Goal: Task Accomplishment & Management: Use online tool/utility

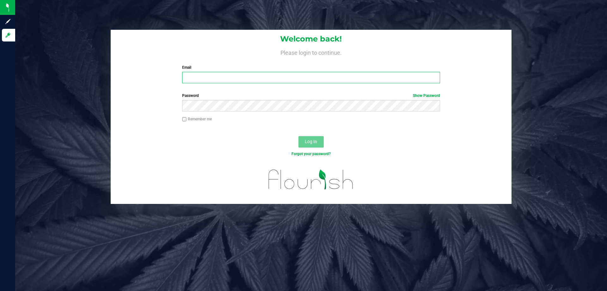
click at [190, 80] on input "Email" at bounding box center [311, 77] width 258 height 11
type input "[EMAIL_ADDRESS][DOMAIN_NAME]"
click at [299, 136] on button "Log In" at bounding box center [311, 141] width 25 height 11
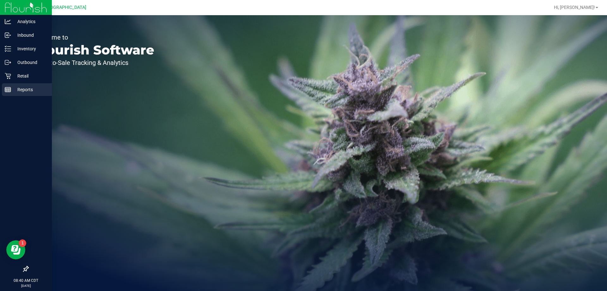
click at [26, 92] on p "Reports" at bounding box center [30, 90] width 38 height 8
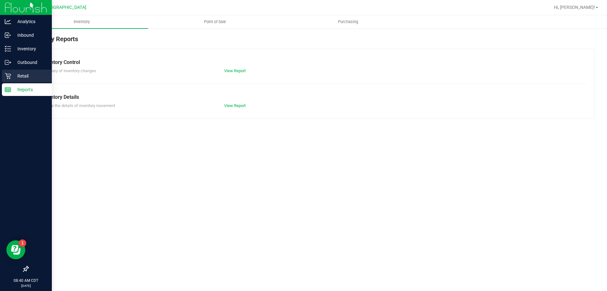
click at [12, 77] on p "Retail" at bounding box center [30, 76] width 38 height 8
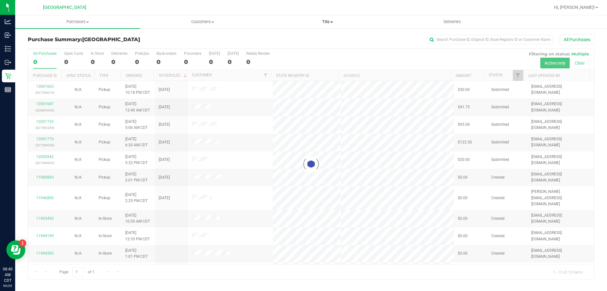
click at [328, 21] on span "Tills" at bounding box center [327, 22] width 124 height 6
click at [324, 37] on li "Manage tills" at bounding box center [327, 38] width 125 height 8
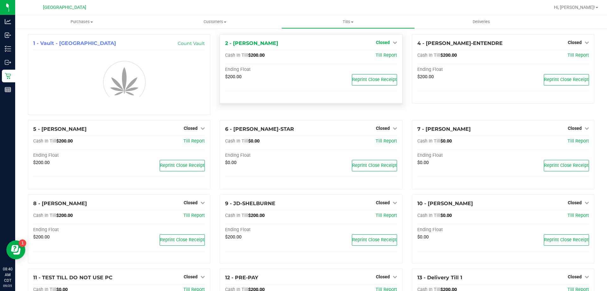
click at [393, 41] on icon at bounding box center [395, 42] width 4 height 4
click at [383, 55] on link "Open Till" at bounding box center [382, 55] width 17 height 5
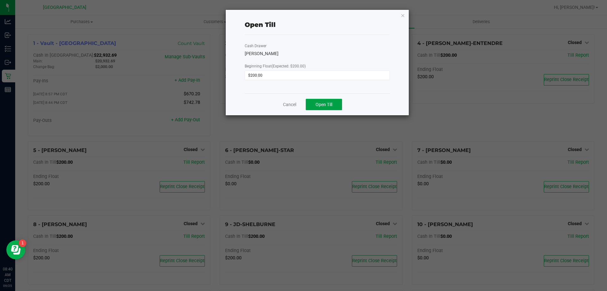
click at [337, 101] on button "Open Till" at bounding box center [324, 104] width 36 height 11
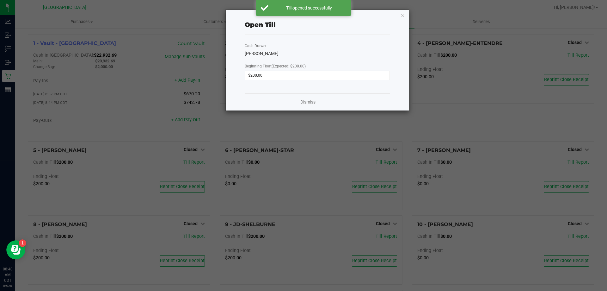
click at [312, 101] on link "Dismiss" at bounding box center [307, 102] width 15 height 7
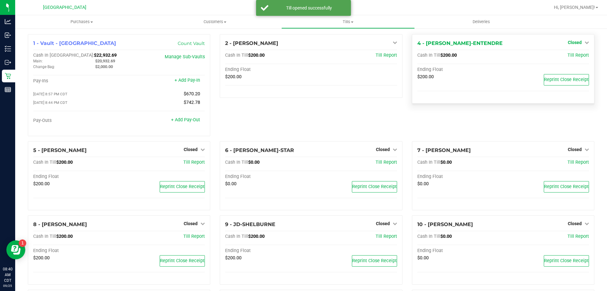
click at [572, 43] on span "Closed" at bounding box center [575, 42] width 14 height 5
click at [562, 59] on div "Open Till" at bounding box center [574, 56] width 47 height 8
click at [566, 55] on link "Open Till" at bounding box center [574, 55] width 17 height 5
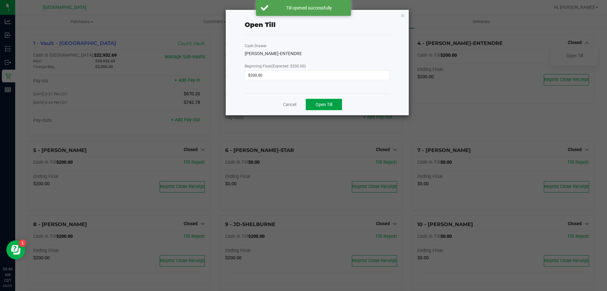
click at [331, 104] on span "Open Till" at bounding box center [324, 104] width 17 height 5
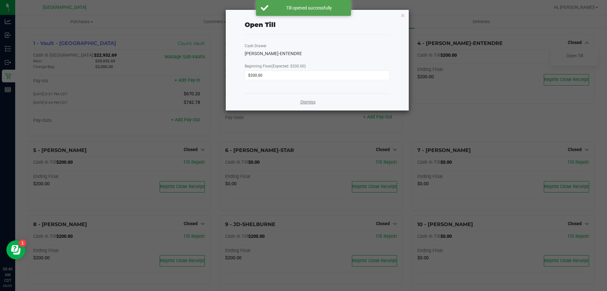
click at [308, 101] on link "Dismiss" at bounding box center [307, 102] width 15 height 7
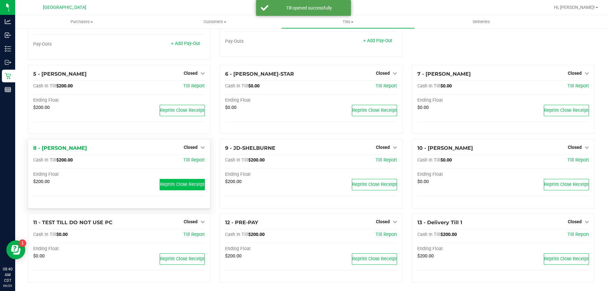
scroll to position [80, 0]
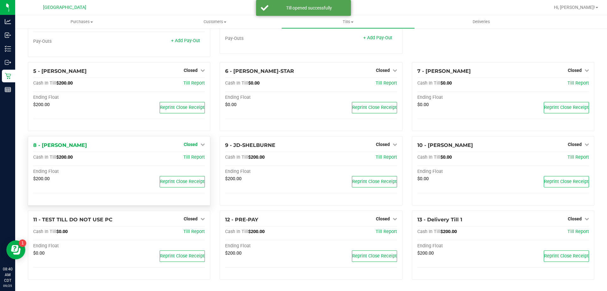
click at [196, 144] on span "Closed" at bounding box center [191, 144] width 14 height 5
click at [188, 157] on link "Open Till" at bounding box center [190, 157] width 17 height 5
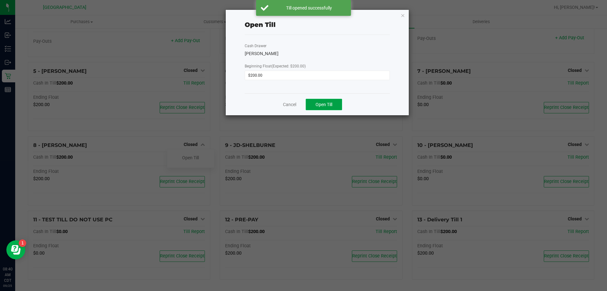
click at [329, 108] on button "Open Till" at bounding box center [324, 104] width 36 height 11
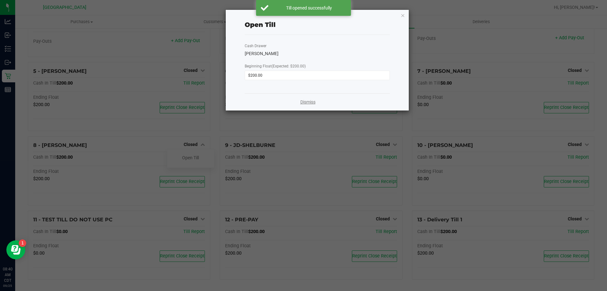
click at [314, 103] on link "Dismiss" at bounding box center [307, 102] width 15 height 7
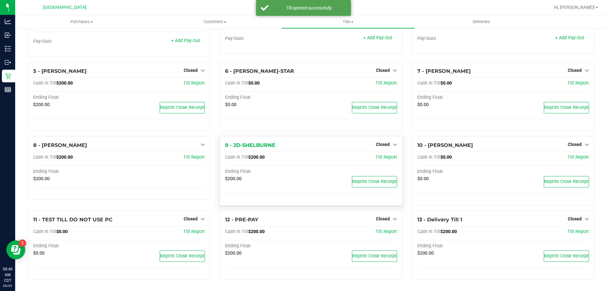
click at [389, 141] on div "Closed" at bounding box center [386, 144] width 21 height 8
click at [379, 146] on span "Closed" at bounding box center [383, 144] width 14 height 5
click at [379, 155] on link "Open Till" at bounding box center [382, 157] width 17 height 5
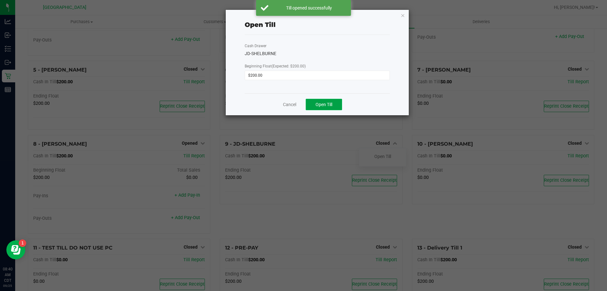
click at [316, 108] on button "Open Till" at bounding box center [324, 104] width 36 height 11
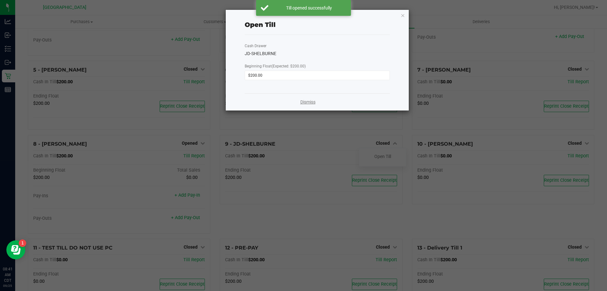
click at [311, 99] on link "Dismiss" at bounding box center [307, 102] width 15 height 7
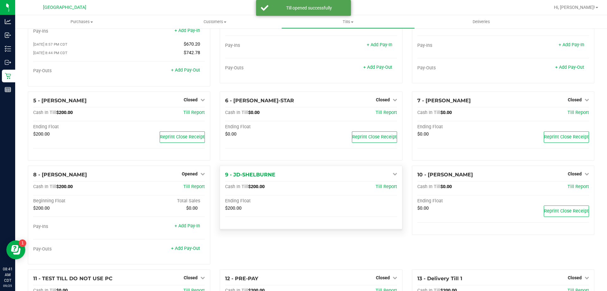
scroll to position [0, 0]
